Goal: Transaction & Acquisition: Purchase product/service

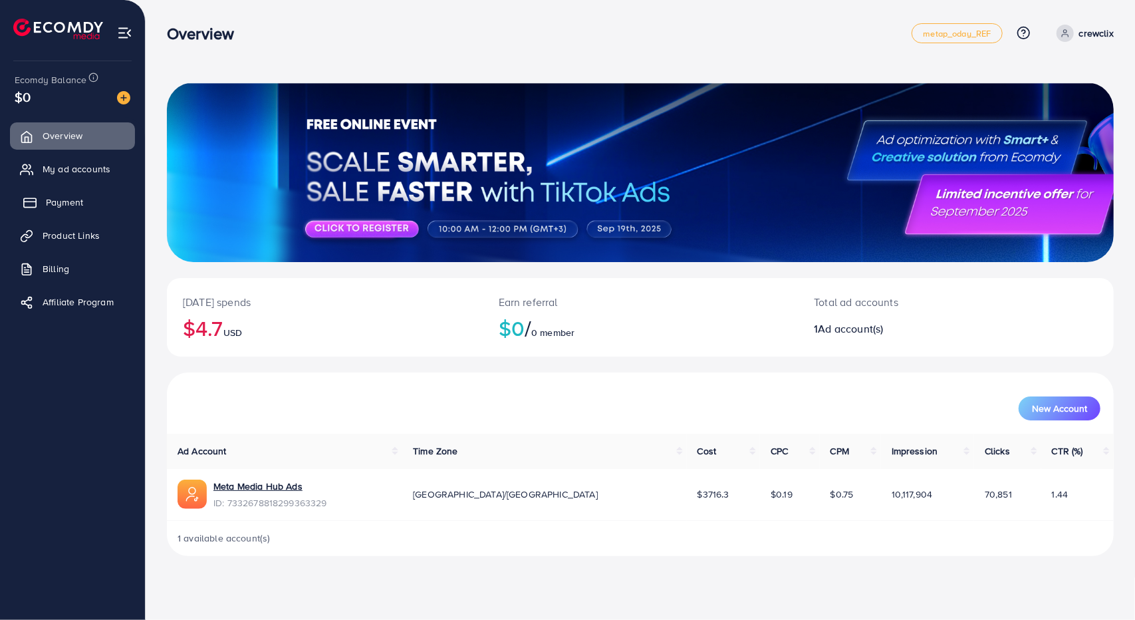
click at [83, 203] on link "Payment" at bounding box center [72, 202] width 125 height 27
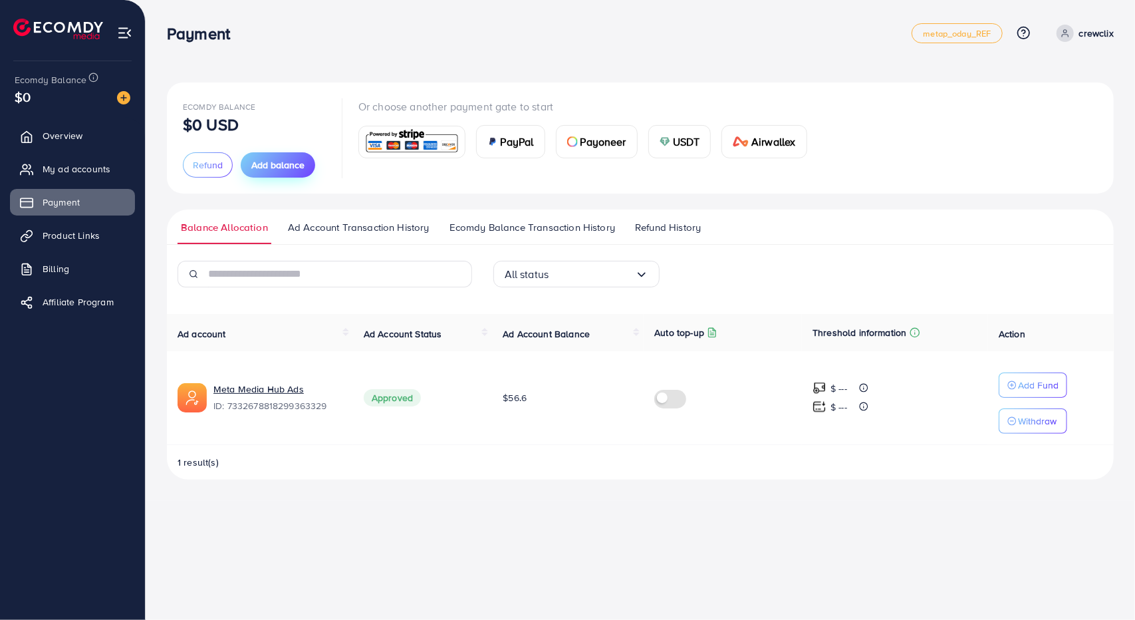
click at [273, 166] on span "Add balance" at bounding box center [277, 164] width 53 height 13
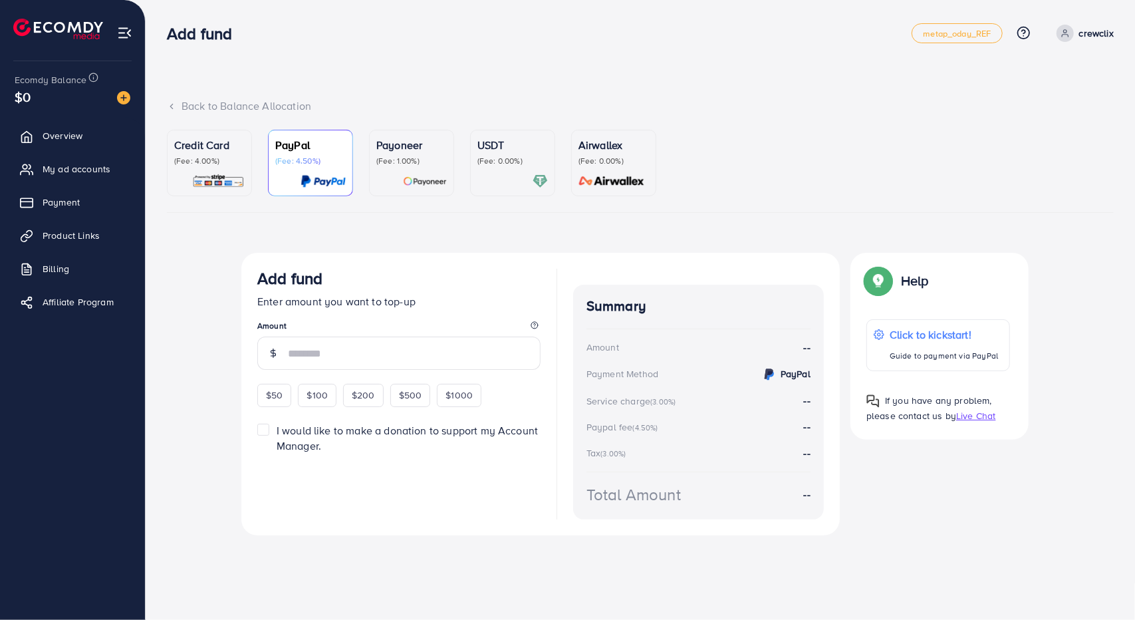
click at [215, 148] on p "Credit Card" at bounding box center [209, 145] width 70 height 16
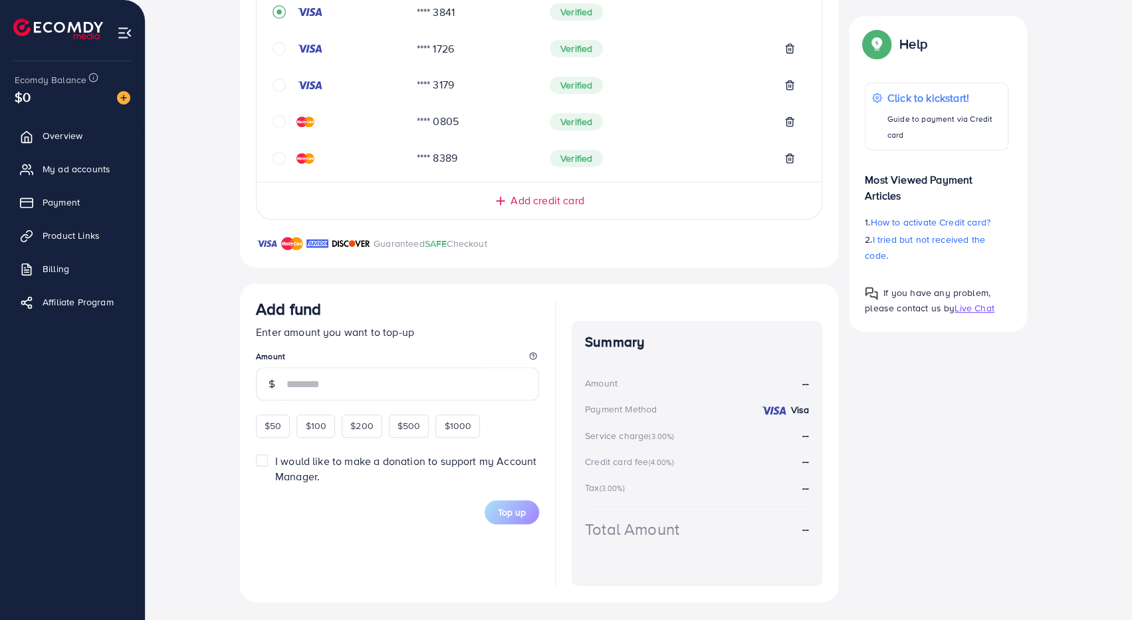
scroll to position [352, 0]
click at [362, 377] on input "number" at bounding box center [413, 382] width 253 height 33
click at [371, 515] on div "Top up" at bounding box center [397, 511] width 283 height 24
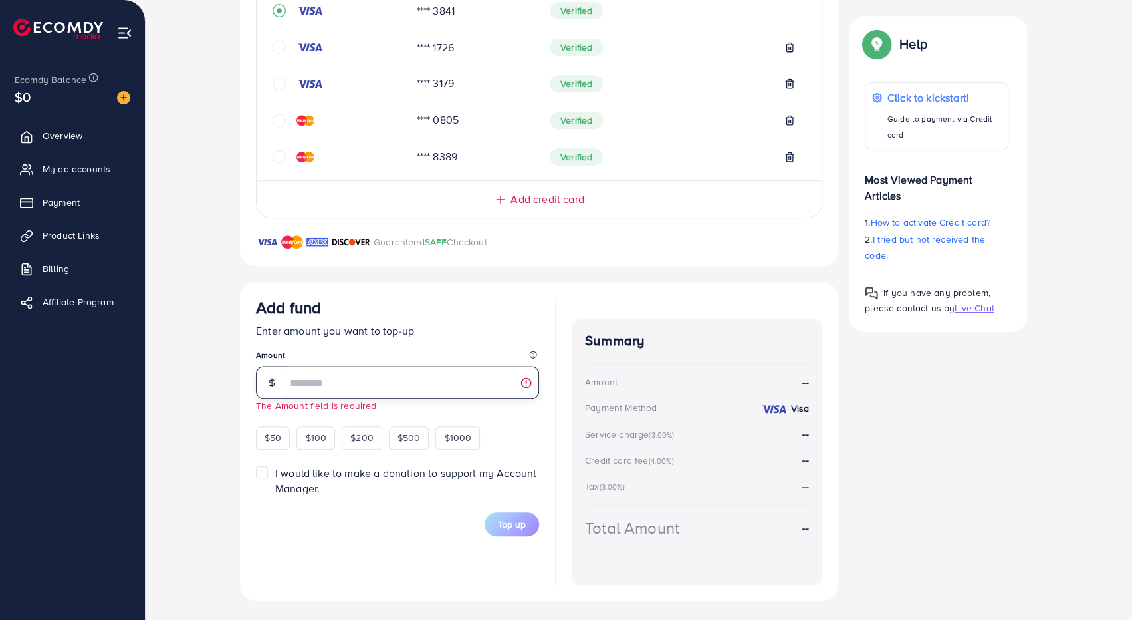
click at [364, 379] on input "number" at bounding box center [413, 382] width 253 height 33
